Goal: Find specific page/section: Find specific page/section

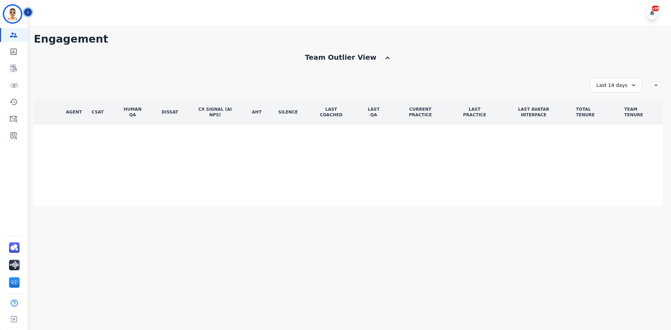
click at [29, 13] on icon "Sidebar" at bounding box center [28, 12] width 5 height 5
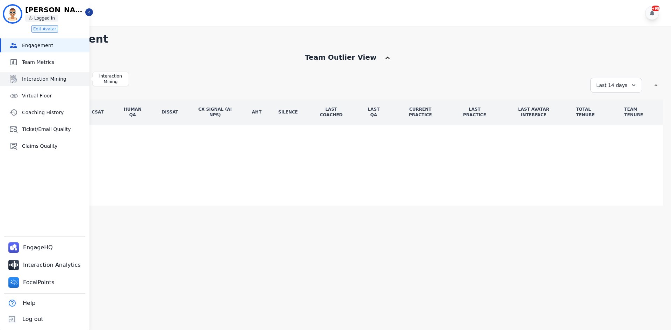
click at [52, 81] on span "Interaction Mining" at bounding box center [54, 79] width 65 height 7
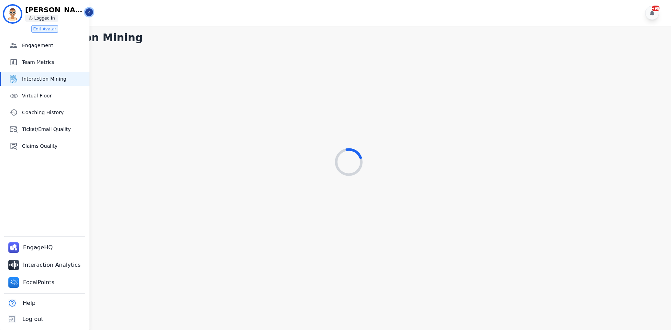
click at [88, 14] on icon "Sidebar" at bounding box center [89, 12] width 5 height 5
